Goal: Answer question/provide support

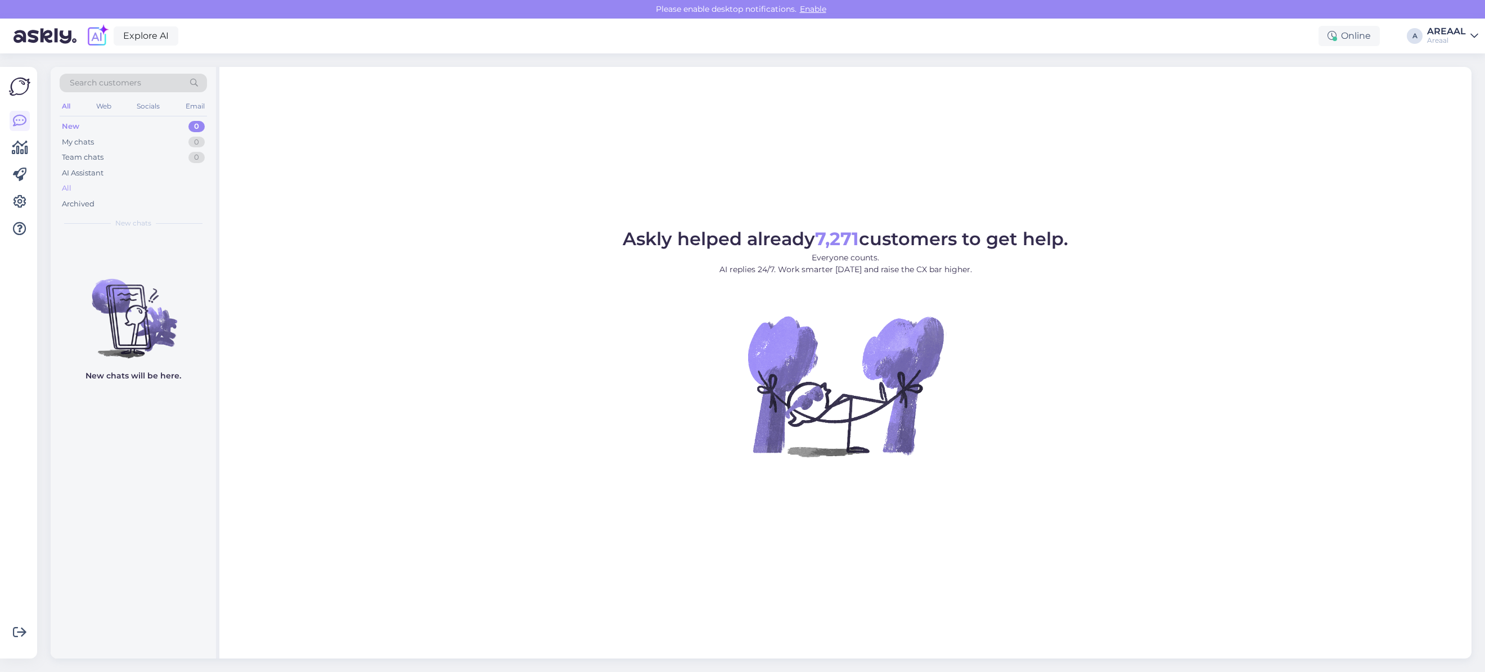
click at [150, 195] on div "All" at bounding box center [133, 189] width 147 height 16
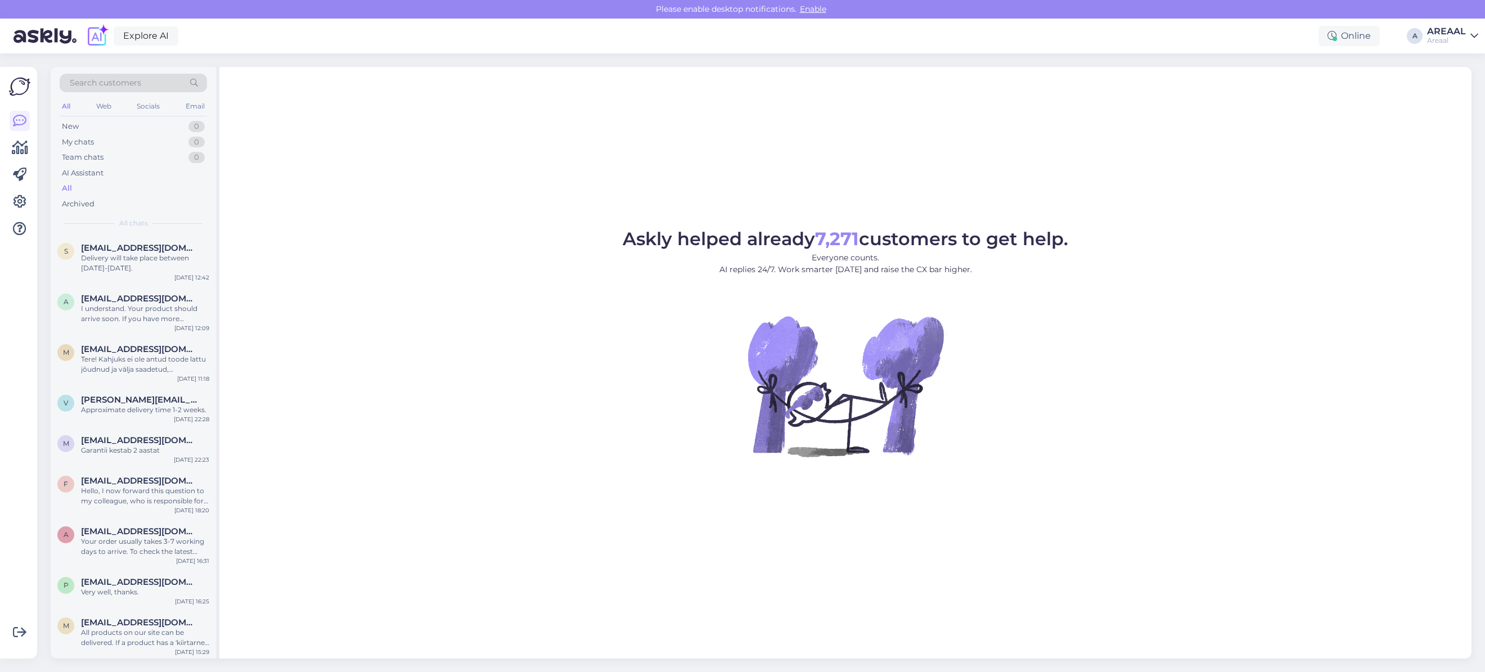
click at [1452, 40] on div "Areaal" at bounding box center [1446, 40] width 39 height 9
click at [1457, 89] on button "Open" at bounding box center [1453, 86] width 31 height 17
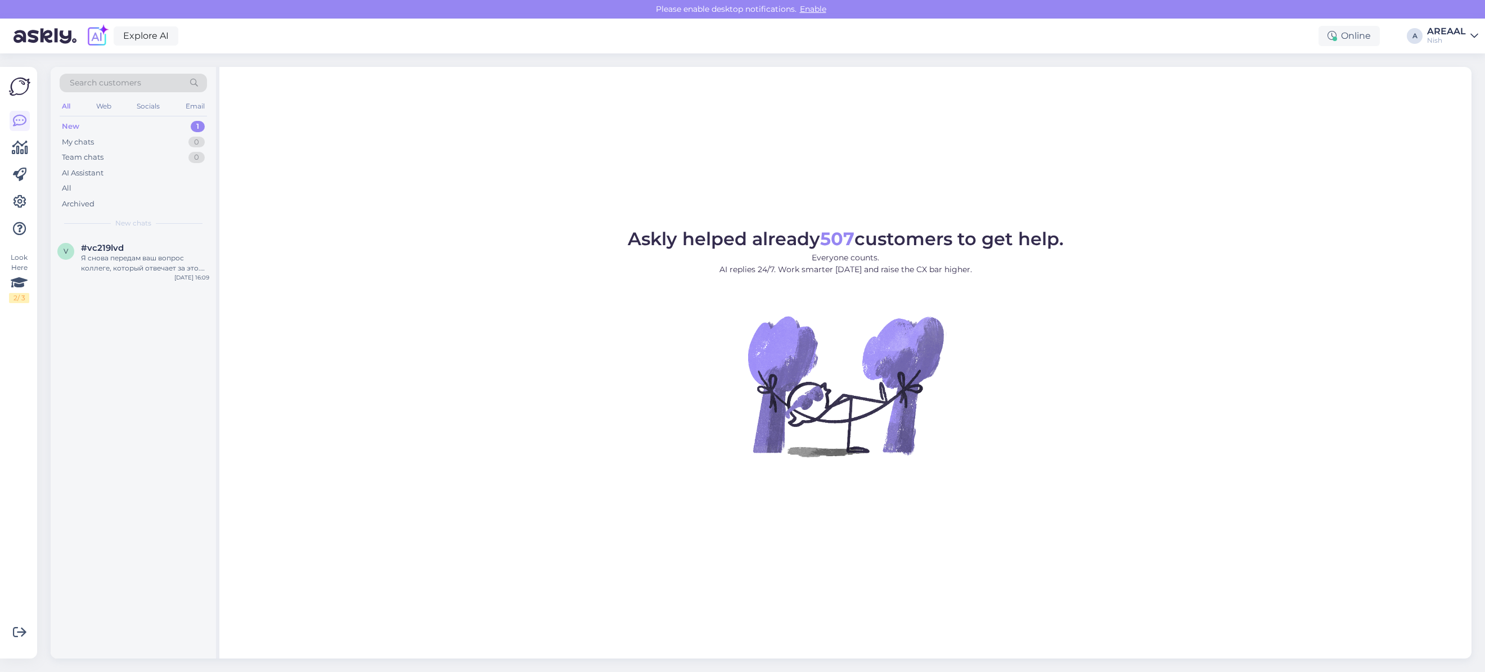
click at [76, 186] on div "All" at bounding box center [133, 189] width 147 height 16
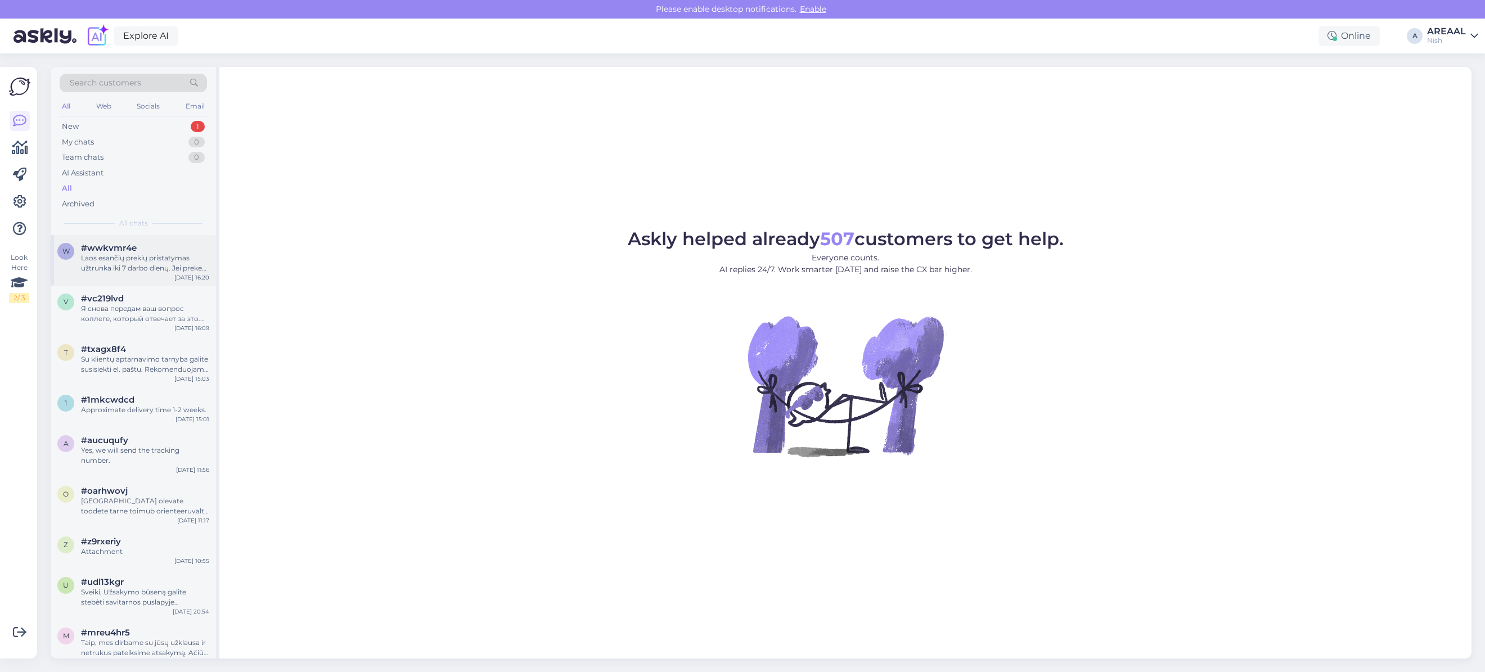
click at [156, 262] on div "Laos esančių prekių pristatymas užtrunka iki 7 darbo dienų. Jei prekės šiuo met…" at bounding box center [145, 263] width 128 height 20
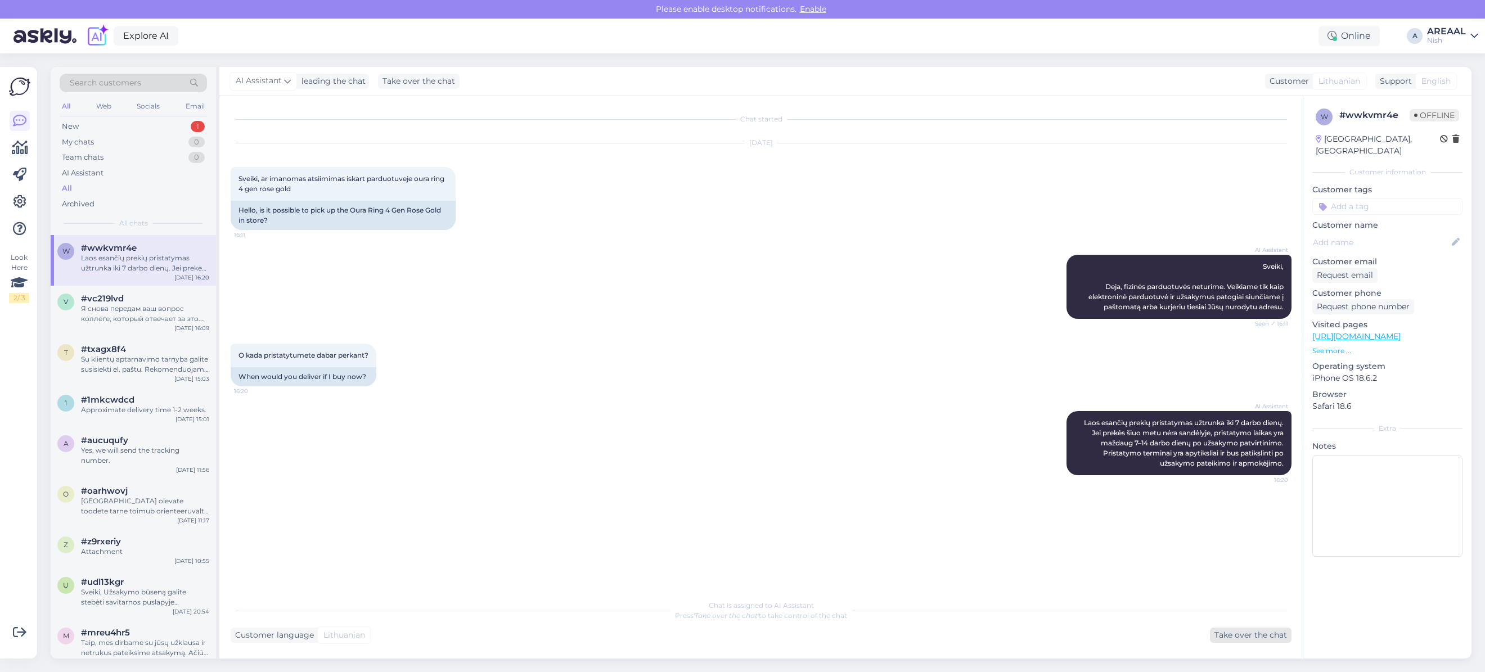
click at [1231, 639] on div "Take over the chat" at bounding box center [1251, 635] width 82 height 15
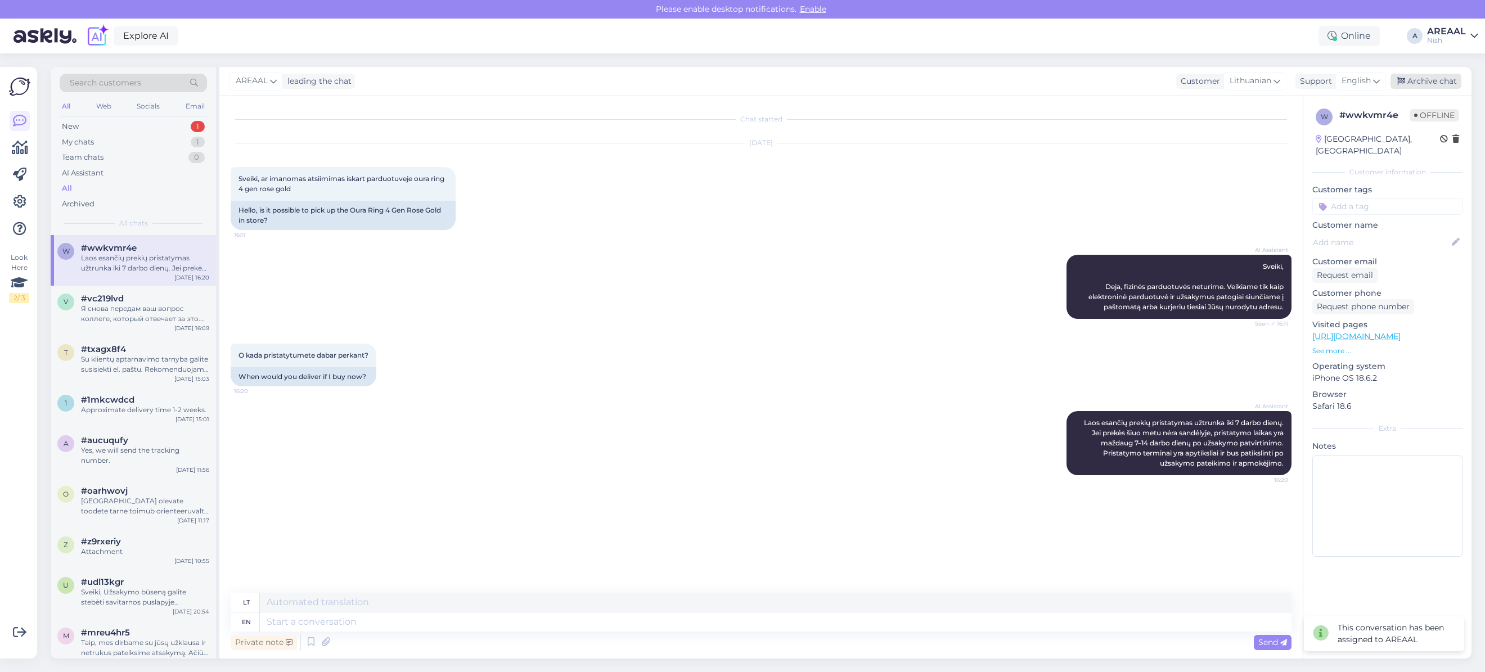
click at [1433, 82] on div "Archive chat" at bounding box center [1425, 81] width 71 height 15
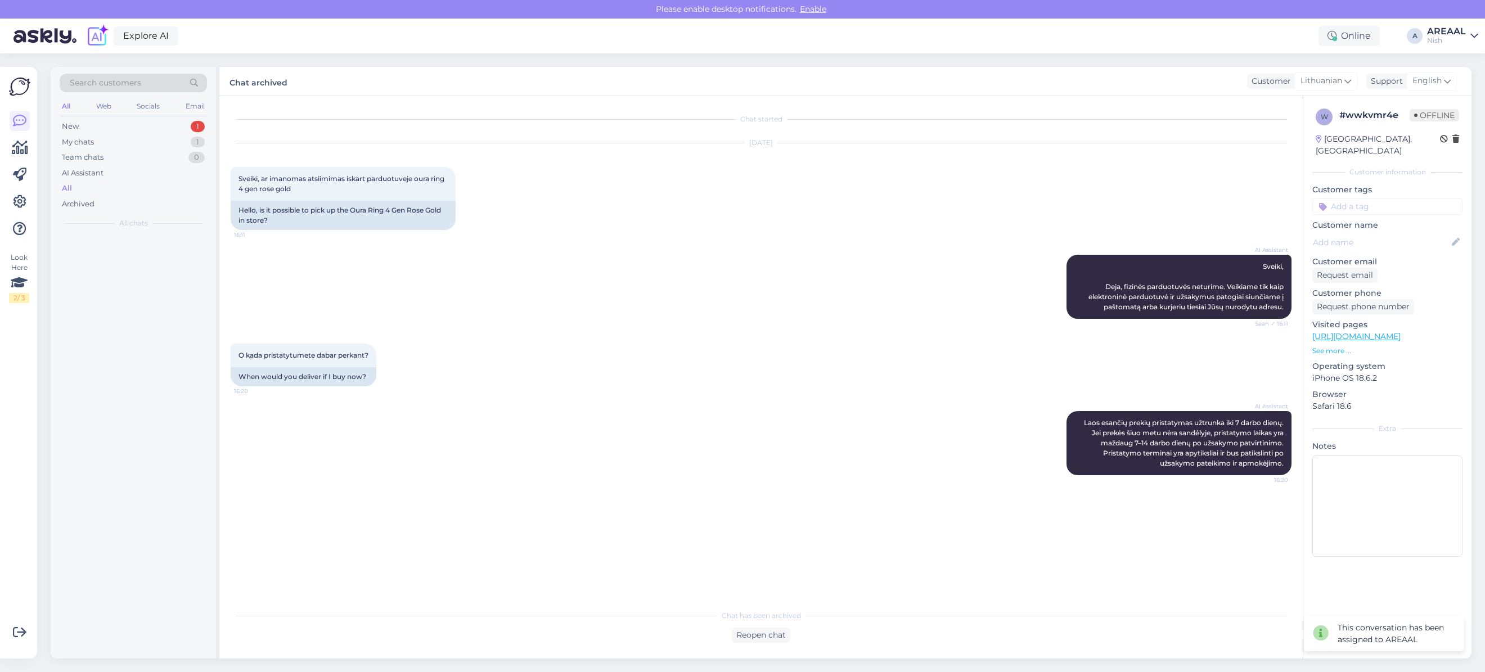
click at [1443, 34] on div "AREAAL" at bounding box center [1446, 31] width 39 height 9
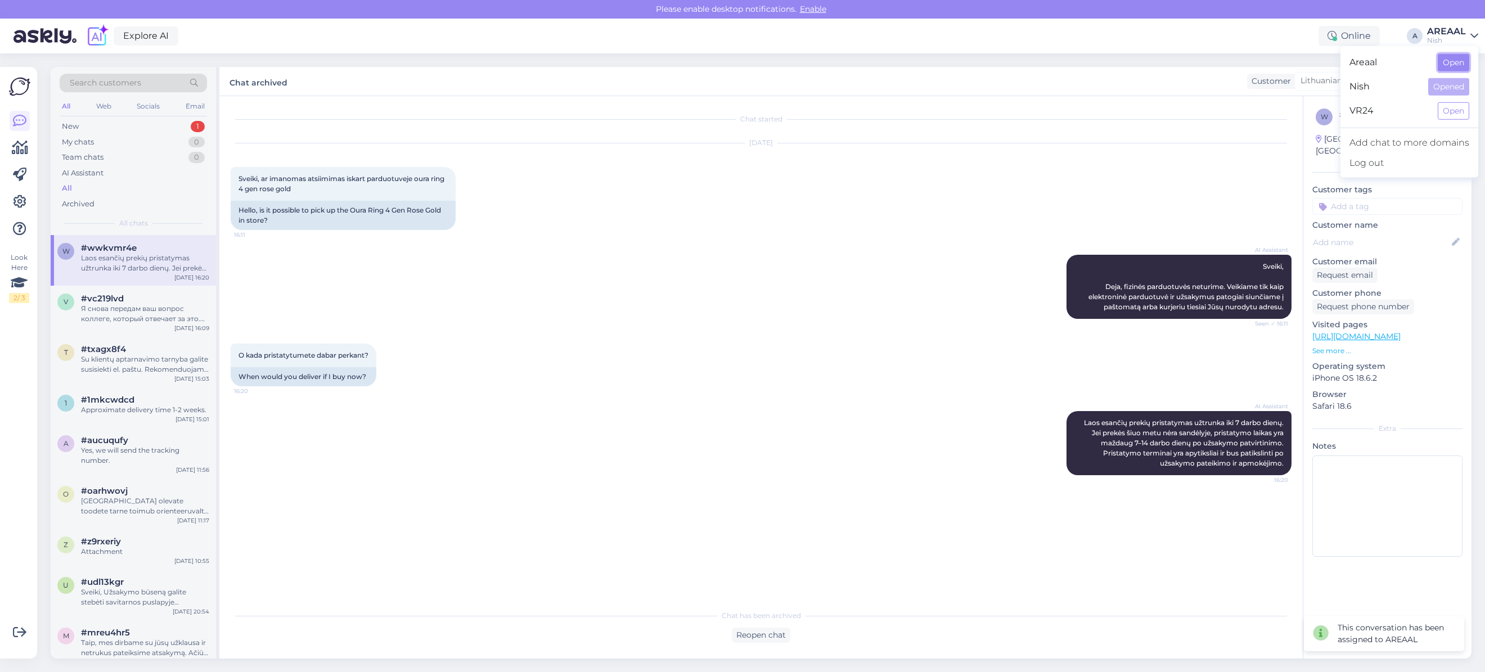
click at [1445, 58] on button "Open" at bounding box center [1453, 62] width 31 height 17
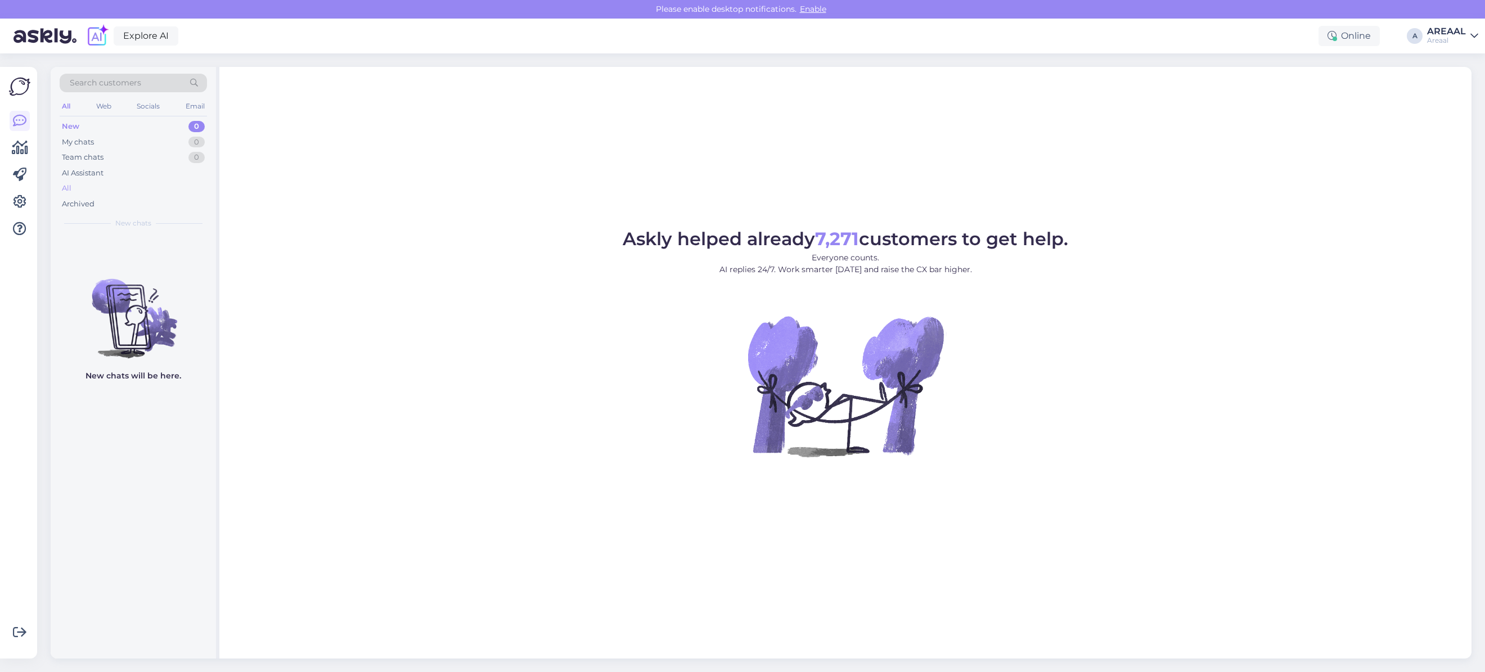
click at [161, 193] on div "All" at bounding box center [133, 189] width 147 height 16
click at [181, 190] on div "All" at bounding box center [133, 189] width 147 height 16
click at [133, 193] on div "All" at bounding box center [133, 189] width 147 height 16
click at [116, 191] on div "All" at bounding box center [133, 189] width 147 height 16
